Goal: Task Accomplishment & Management: Manage account settings

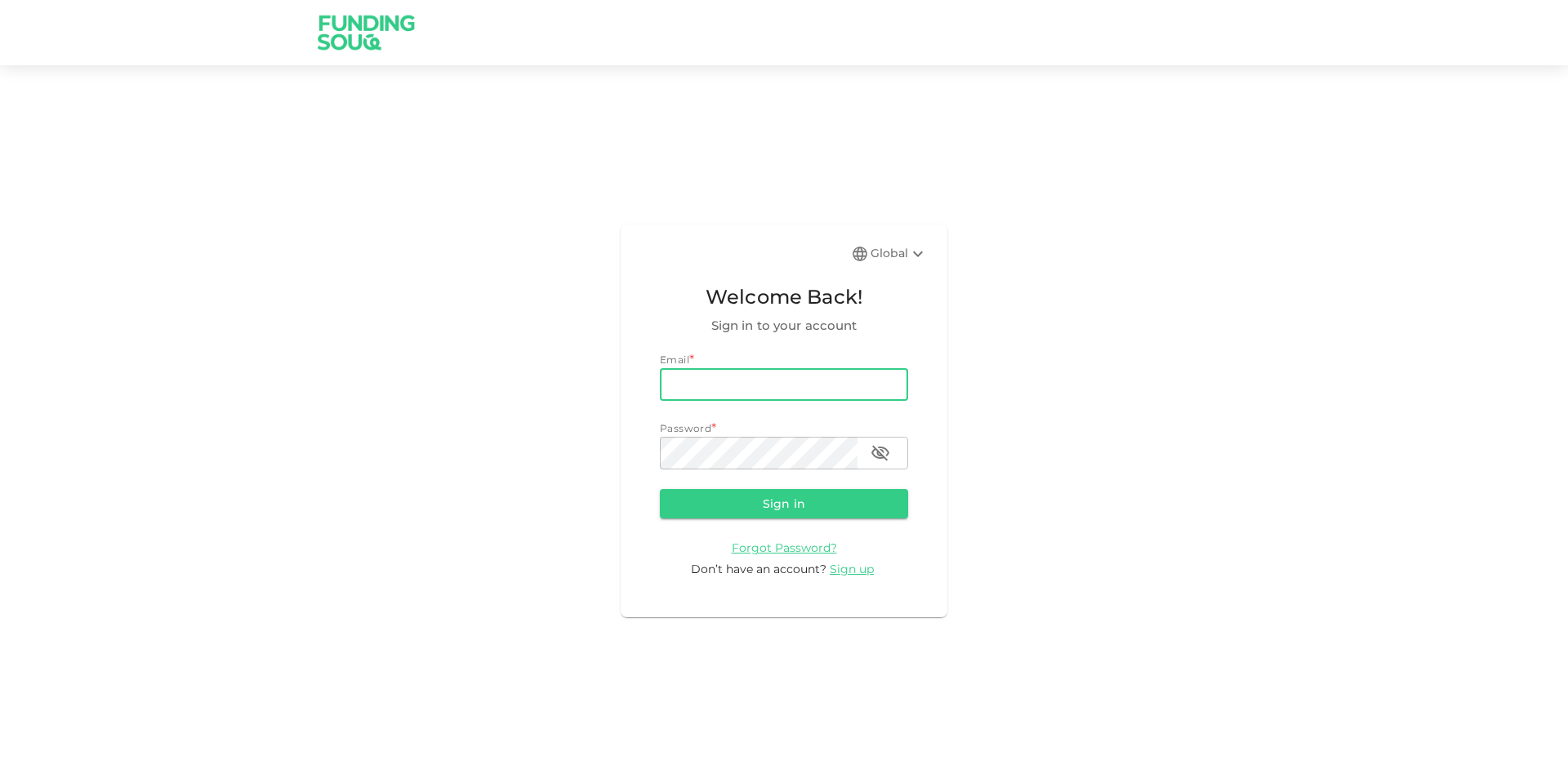
click at [686, 378] on input "email" at bounding box center [784, 384] width 248 height 32
type input "meric.yzc05@gmail.com"
click at [660, 489] on button "Sign in" at bounding box center [784, 504] width 248 height 30
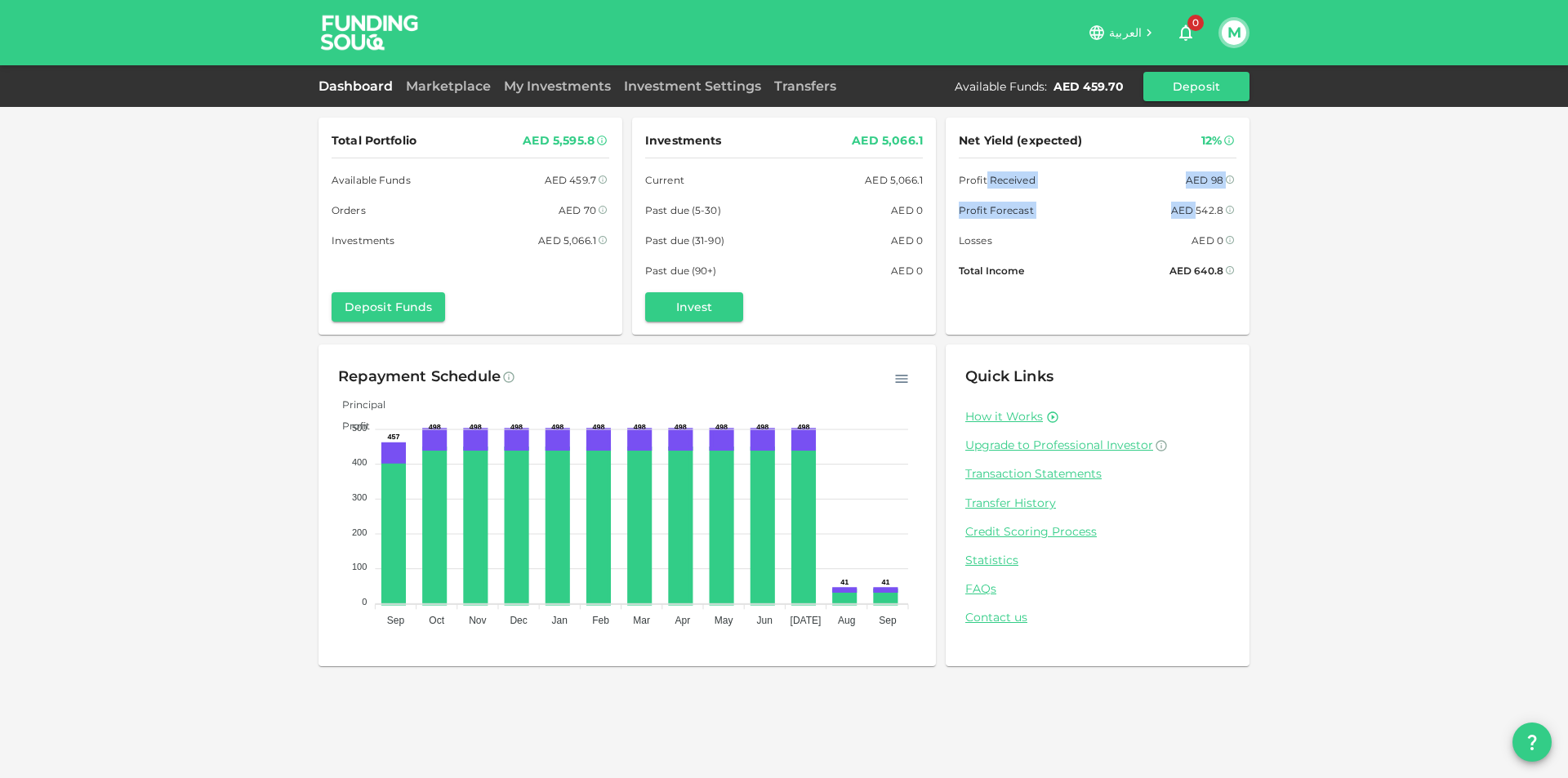
drag, startPoint x: 984, startPoint y: 174, endPoint x: 1199, endPoint y: 203, distance: 216.9
click at [1199, 203] on div "Net Yield (expected) 12% Profit Received AED 98 Profit Forecast AED 542.8 Losse…" at bounding box center [1098, 205] width 278 height 149
click at [1199, 203] on div "AED 542.8" at bounding box center [1197, 210] width 52 height 17
click at [890, 379] on button "button" at bounding box center [902, 379] width 30 height 30
click at [890, 404] on p "Download CSV" at bounding box center [862, 409] width 90 height 22
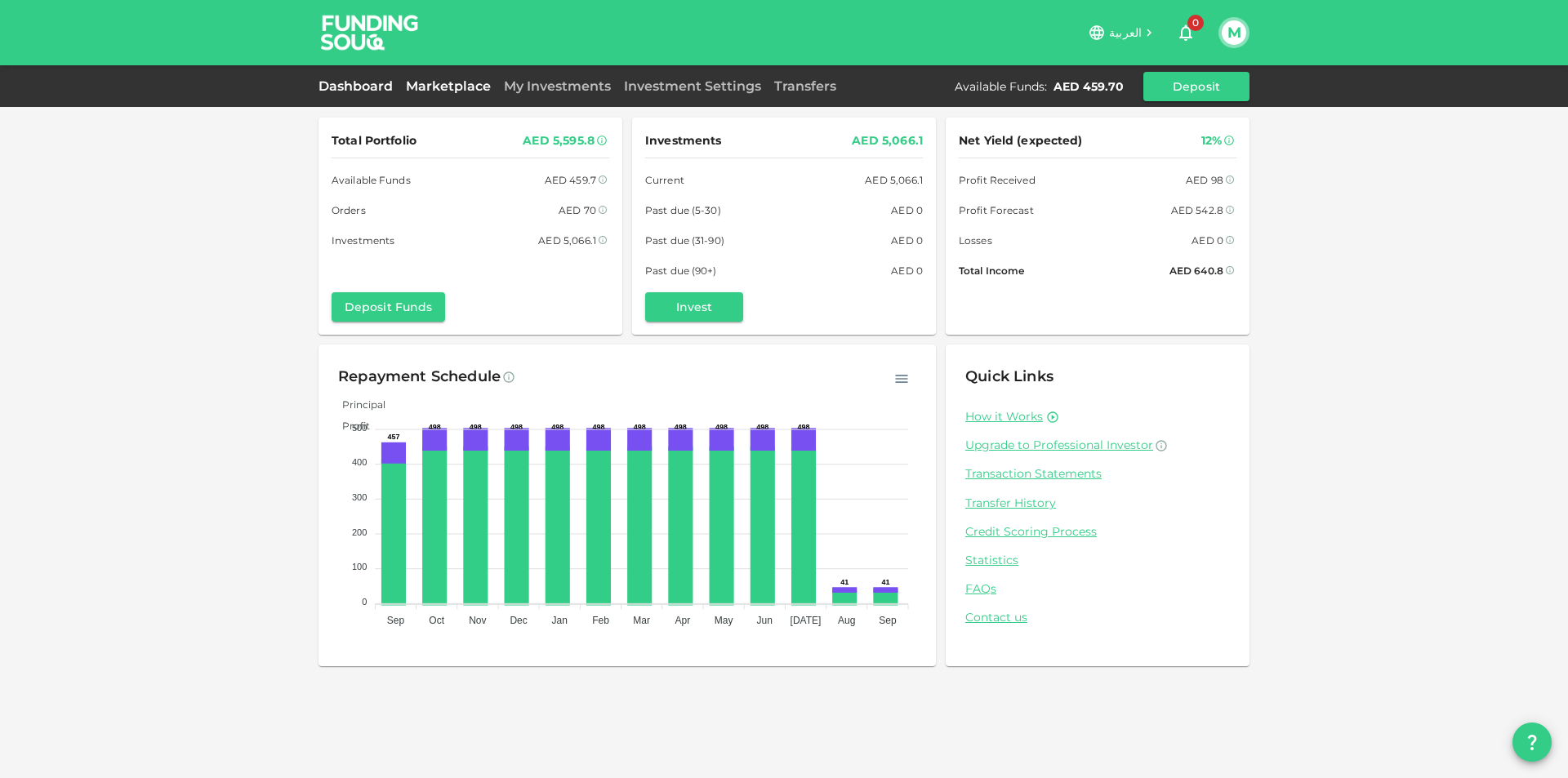
click at [435, 91] on link "Marketplace" at bounding box center [448, 87] width 98 height 16
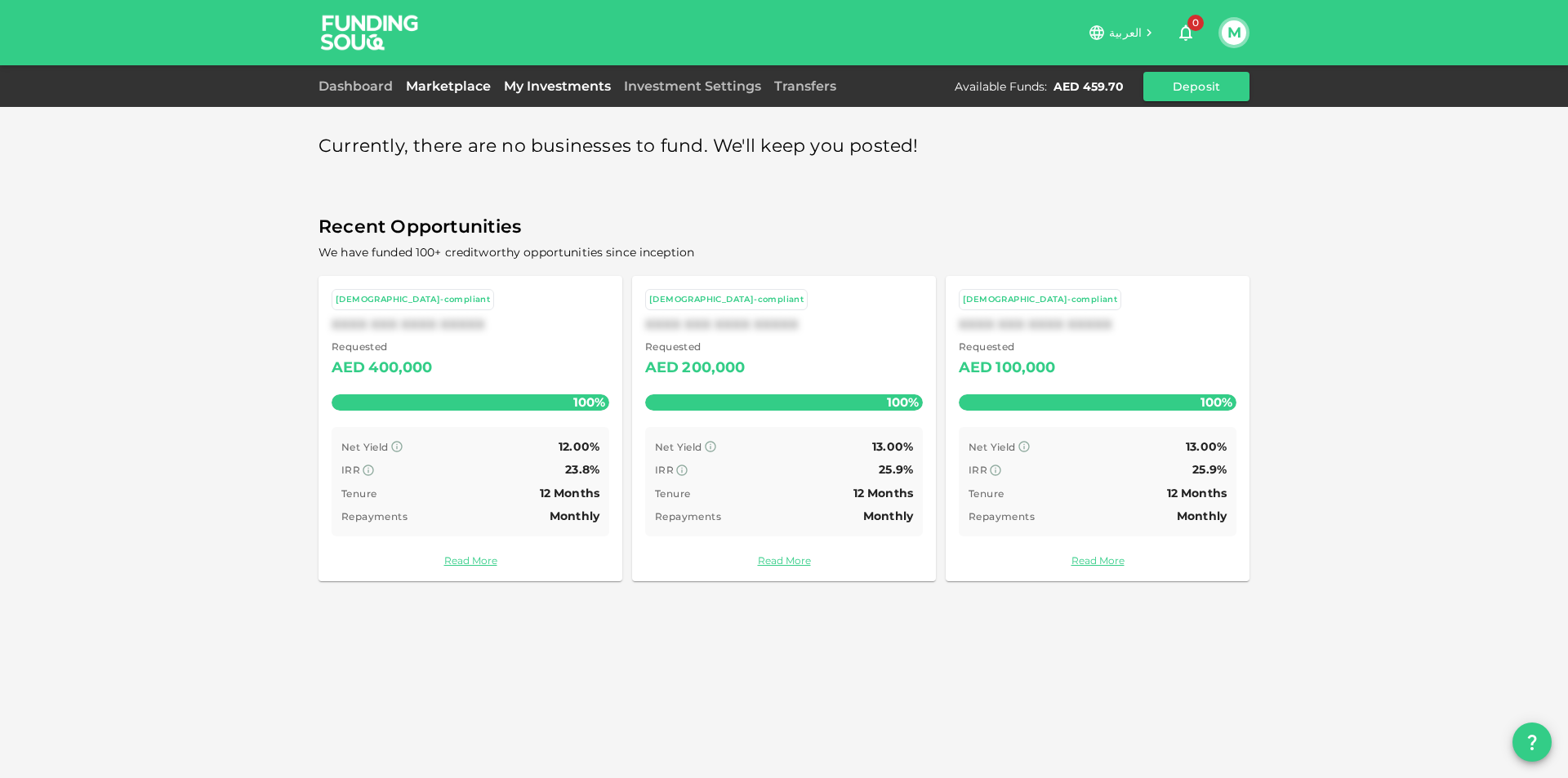
click at [579, 87] on link "My Investments" at bounding box center [557, 87] width 120 height 16
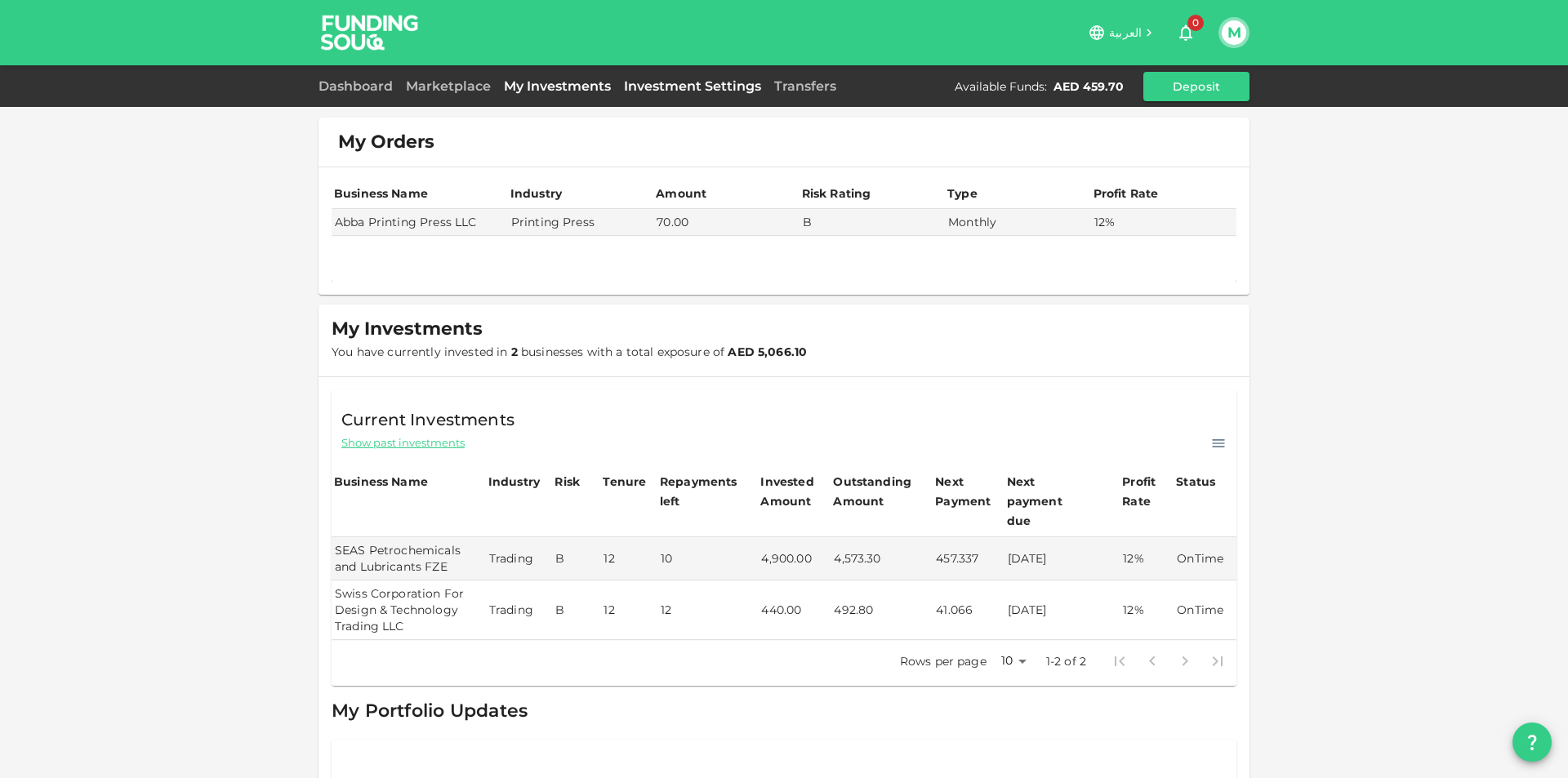
click at [729, 93] on link "Investment Settings" at bounding box center [692, 87] width 151 height 16
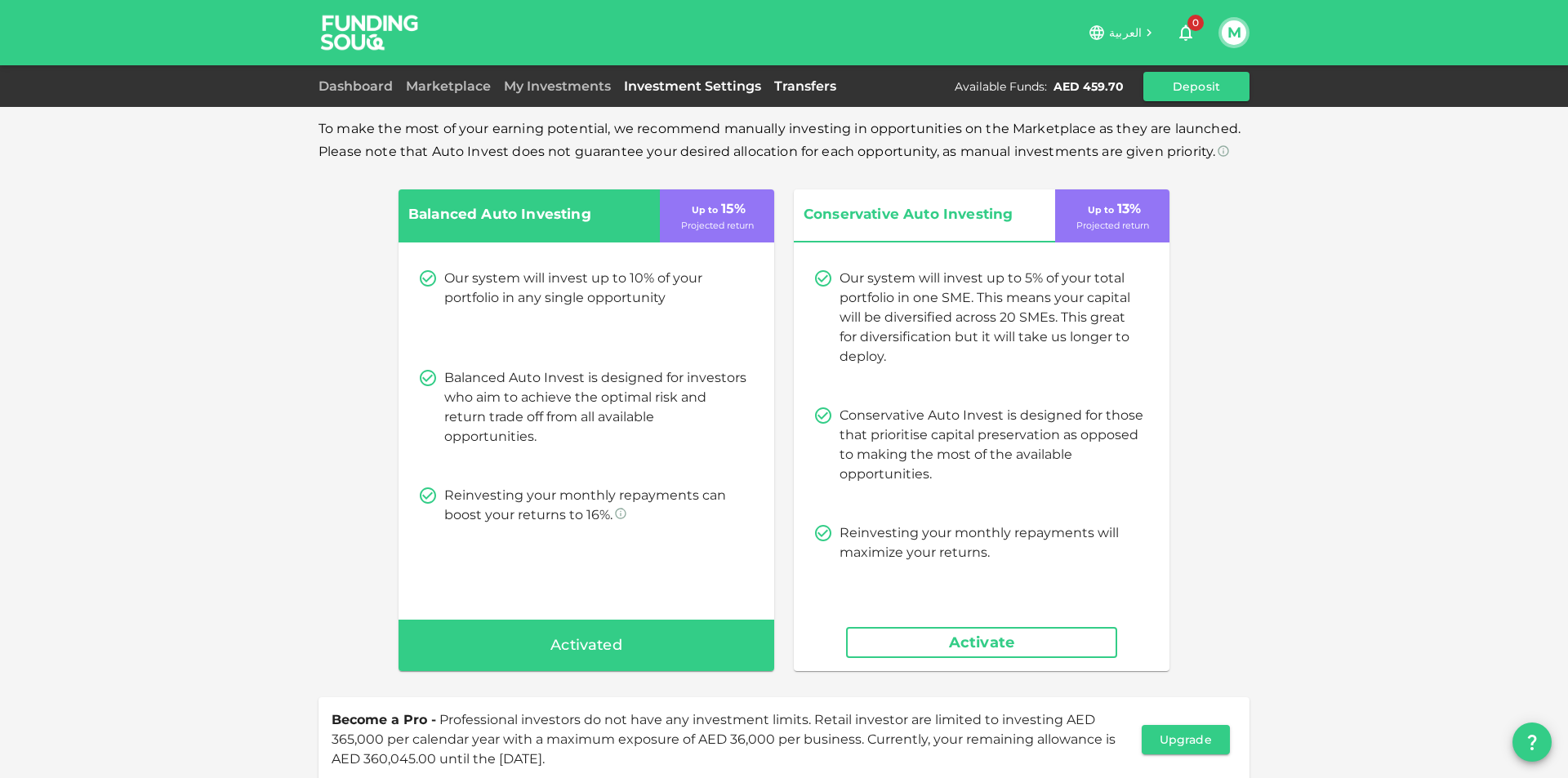
click at [792, 82] on link "Transfers" at bounding box center [805, 87] width 75 height 16
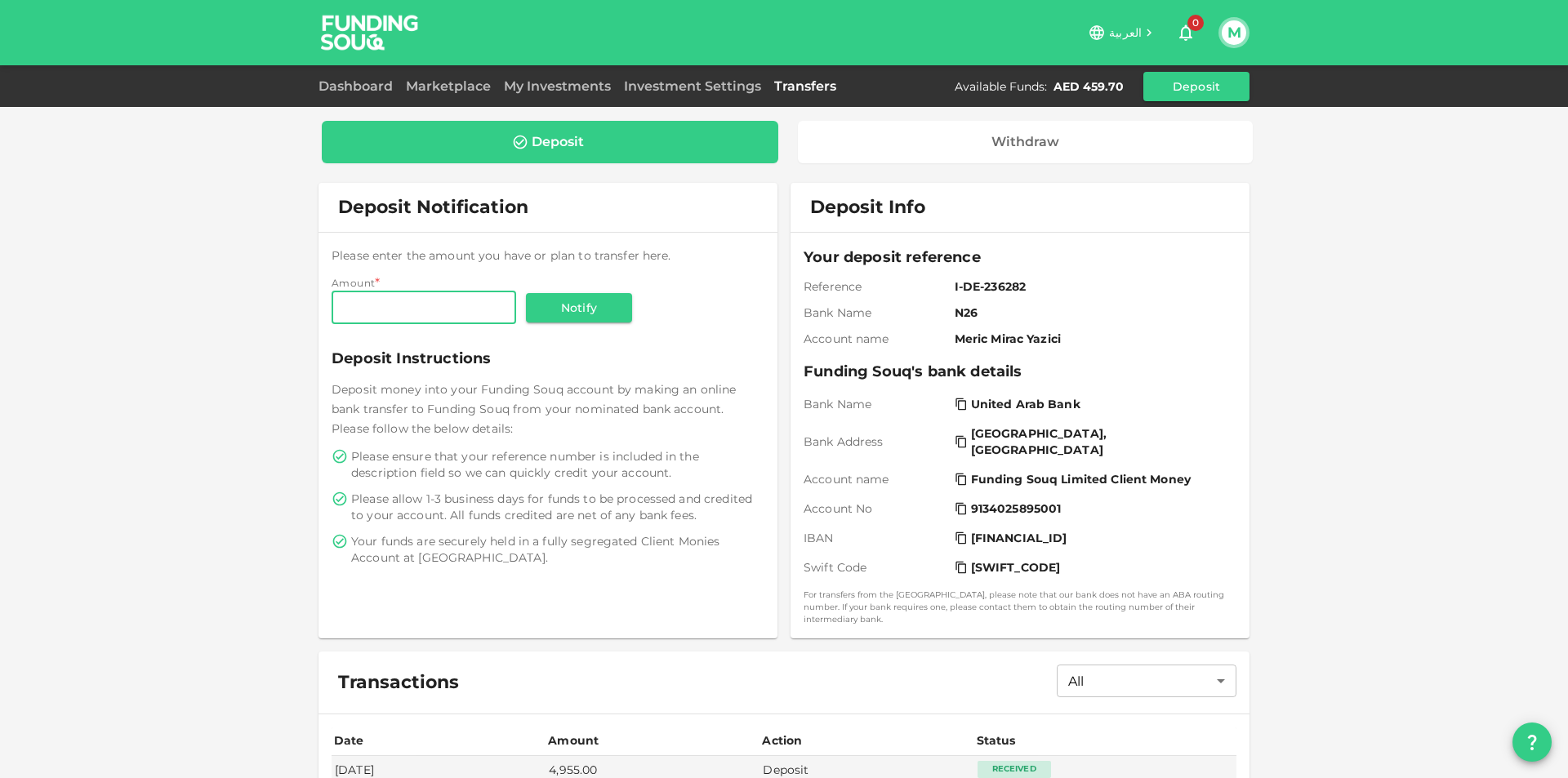
drag, startPoint x: 461, startPoint y: 294, endPoint x: 566, endPoint y: 77, distance: 241.1
click at [464, 290] on div "Amount * Amount Amount" at bounding box center [424, 300] width 184 height 52
click at [541, 85] on link "My Investments" at bounding box center [557, 87] width 120 height 16
